Goal: Task Accomplishment & Management: Manage account settings

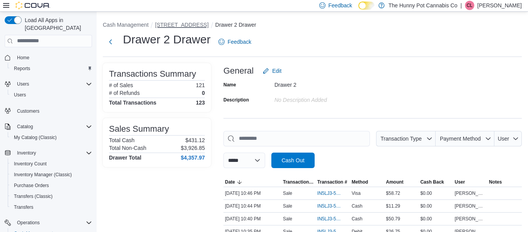
click at [174, 23] on button "[STREET_ADDRESS]" at bounding box center [181, 25] width 53 height 6
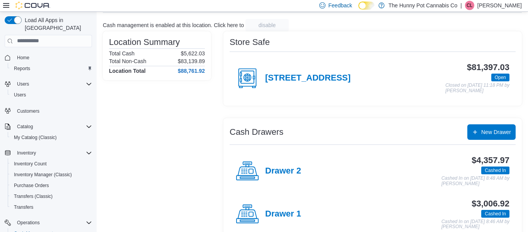
scroll to position [60, 0]
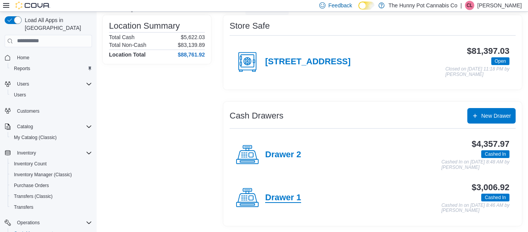
click at [286, 197] on h4 "Drawer 1" at bounding box center [283, 197] width 36 height 10
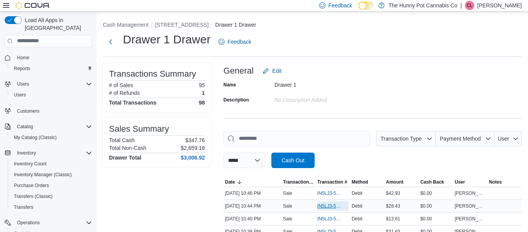
click at [321, 206] on span "IN5LJ3-5760076" at bounding box center [329, 206] width 24 height 6
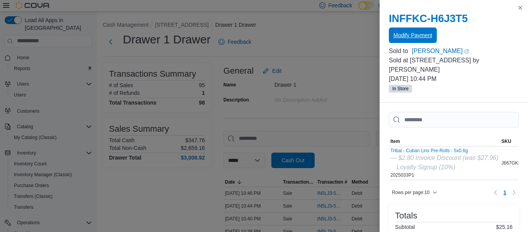
click at [424, 36] on span "Modify Payment" at bounding box center [412, 35] width 39 height 8
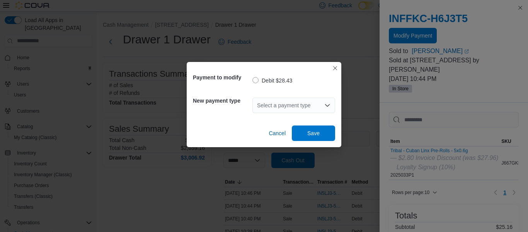
click at [322, 103] on div "Select a payment type" at bounding box center [293, 104] width 83 height 15
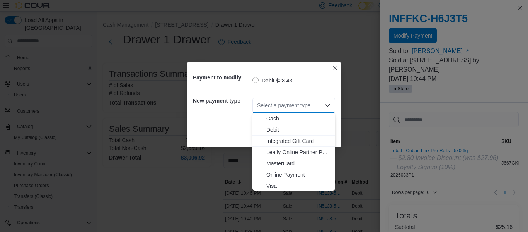
click at [289, 160] on span "MasterCard" at bounding box center [298, 163] width 64 height 8
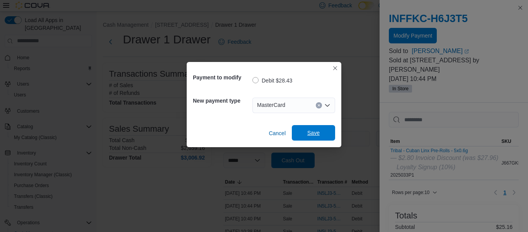
click at [319, 128] on span "Save" at bounding box center [313, 132] width 34 height 15
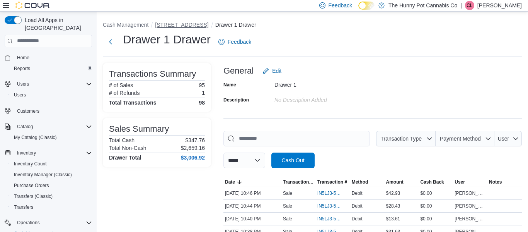
click at [189, 25] on button "[STREET_ADDRESS]" at bounding box center [181, 25] width 53 height 6
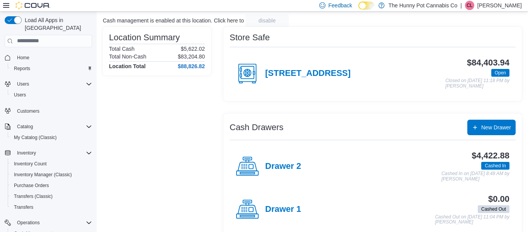
scroll to position [53, 0]
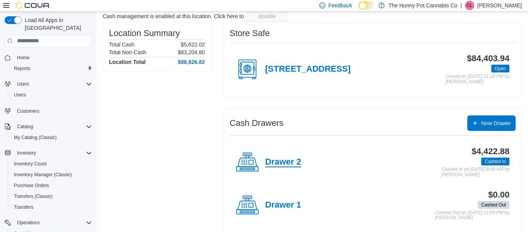
click at [286, 163] on h4 "Drawer 2" at bounding box center [283, 162] width 36 height 10
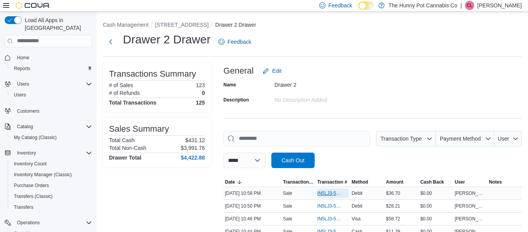
click at [325, 192] on span "IN5LJ3-5760202" at bounding box center [329, 193] width 24 height 6
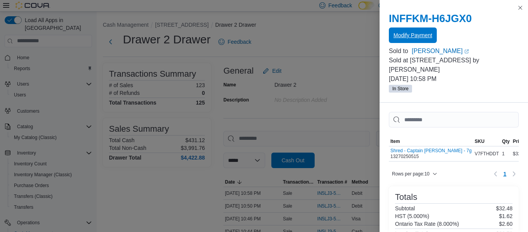
click at [416, 37] on span "Modify Payment" at bounding box center [412, 35] width 39 height 8
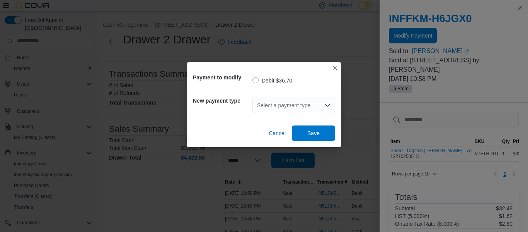
click at [329, 107] on icon "Open list of options" at bounding box center [327, 105] width 6 height 6
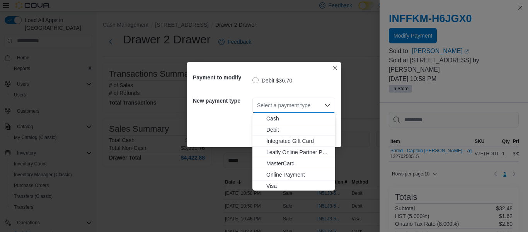
click at [293, 160] on span "MasterCard" at bounding box center [298, 163] width 64 height 8
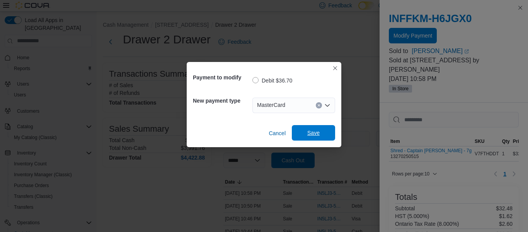
click at [314, 136] on span "Save" at bounding box center [313, 132] width 34 height 15
